Goal: Contribute content

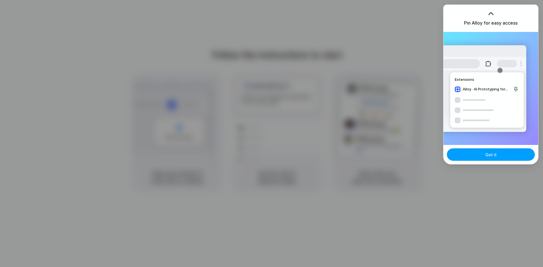
click at [474, 157] on button "Got it" at bounding box center [491, 155] width 88 height 12
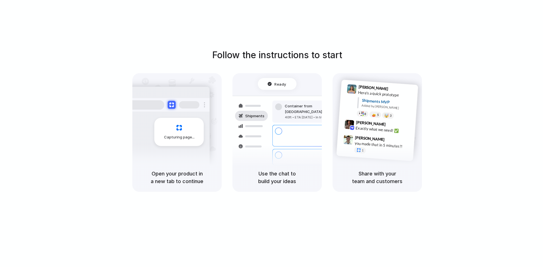
click at [385, 15] on div "Follow the instructions to start Capturing page Open your product in a new tab …" at bounding box center [277, 139] width 555 height 279
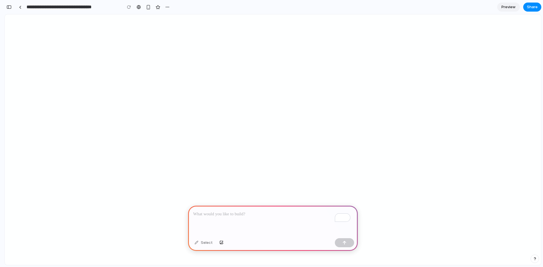
click at [231, 211] on p "To enrich screen reader interactions, please activate Accessibility in Grammarl…" at bounding box center [273, 214] width 160 height 7
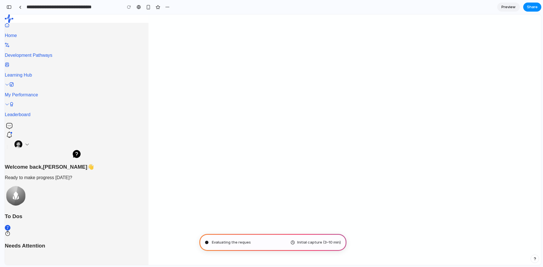
type input "**********"
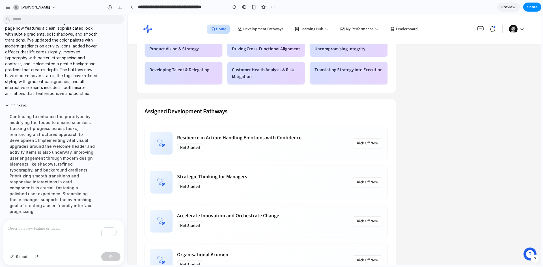
scroll to position [292, 0]
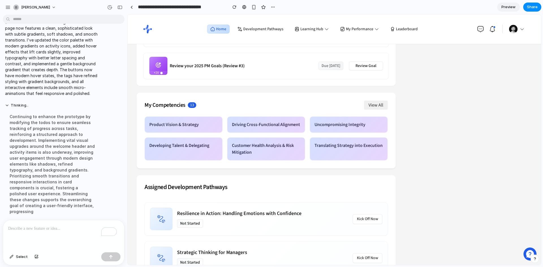
click at [378, 105] on span "View All" at bounding box center [376, 105] width 15 height 6
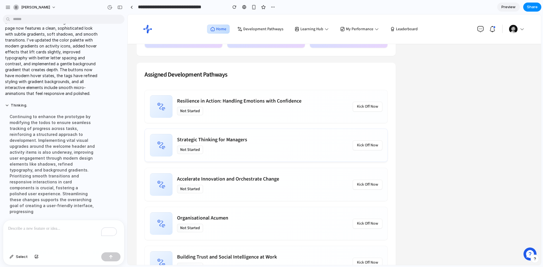
scroll to position [405, 0]
click at [360, 108] on span "Kick Off Now" at bounding box center [367, 106] width 21 height 6
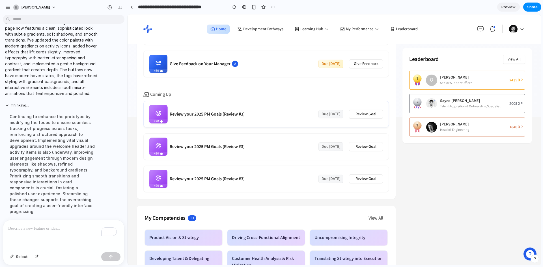
scroll to position [0, 0]
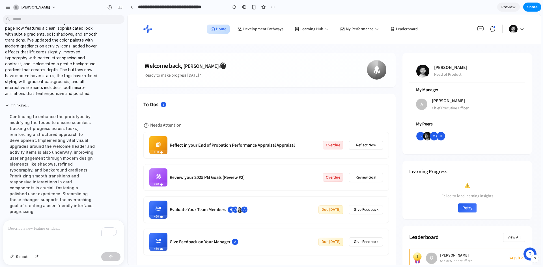
click at [526, 28] on div "Home Development Pathways Learning Hub My Performance Leaderboard" at bounding box center [334, 29] width 400 height 18
click at [520, 28] on button "button" at bounding box center [517, 29] width 17 height 8
click at [492, 28] on icon "button" at bounding box center [492, 29] width 7 height 7
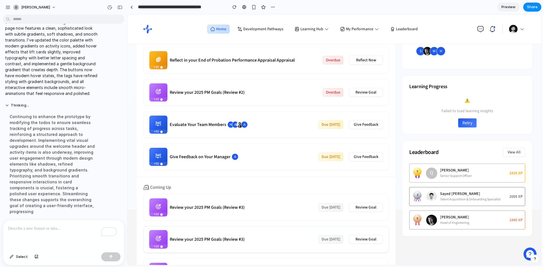
scroll to position [85, 0]
click at [52, 3] on button "shehab-beram" at bounding box center [35, 7] width 48 height 9
click at [13, 7] on div "Settings Invite members Change theme Sign out" at bounding box center [271, 133] width 543 height 267
click at [8, 7] on div "button" at bounding box center [7, 7] width 5 height 5
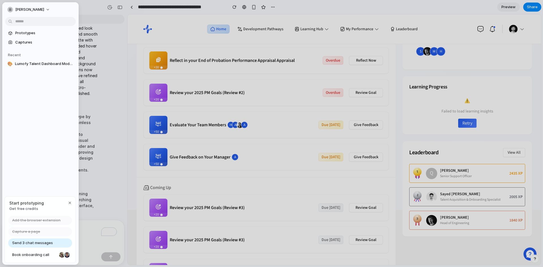
click at [48, 157] on div "shehab-beram Prototypes Captures Recent 🎨 Lumofy Talent Dashboard Modernization…" at bounding box center [40, 133] width 76 height 263
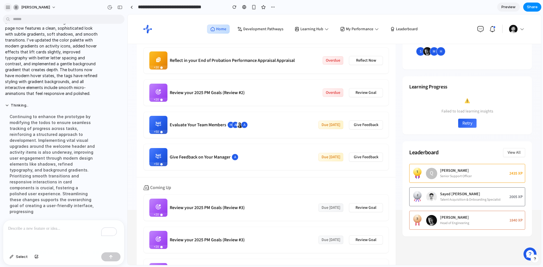
click at [8, 8] on div "button" at bounding box center [7, 7] width 5 height 5
click at [10, 7] on div "button" at bounding box center [7, 7] width 5 height 5
